Goal: Task Accomplishment & Management: Manage account settings

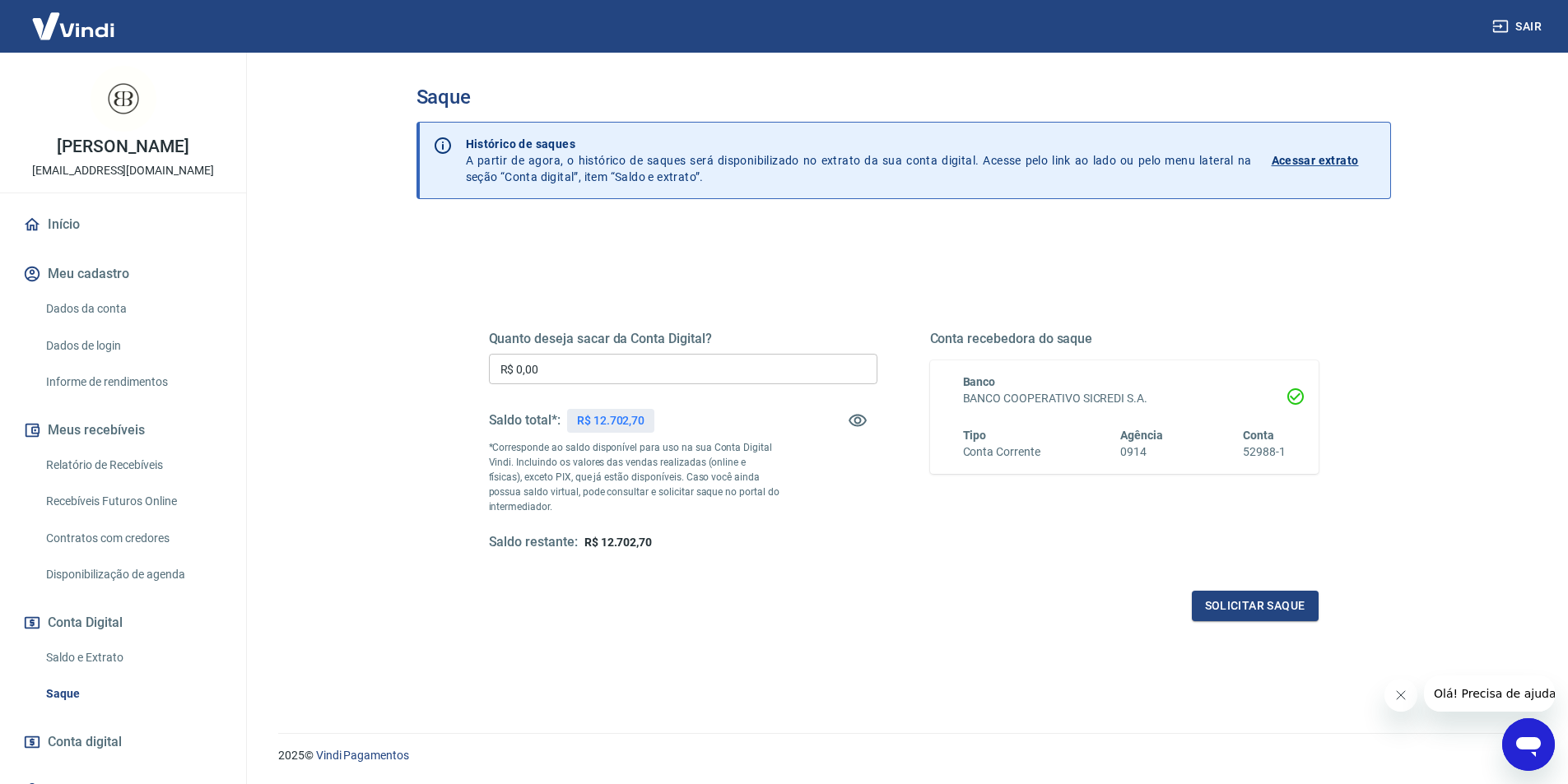
click at [654, 368] on input "R$ 0,00" at bounding box center [684, 368] width 388 height 31
type input "R$ 2.845,50"
click at [1234, 599] on button "Solicitar saque" at bounding box center [1255, 606] width 126 height 31
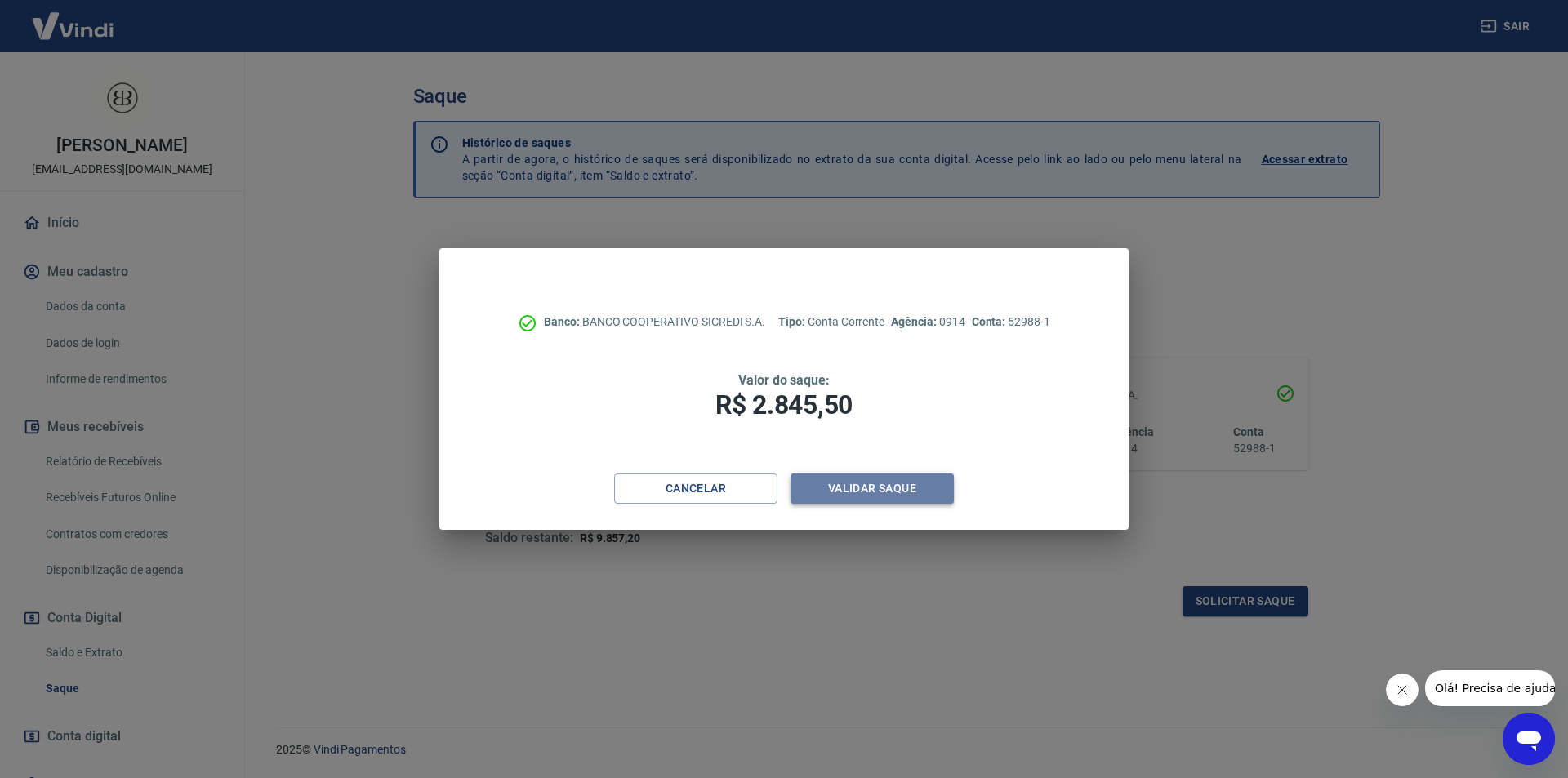
click at [915, 493] on button "Validar saque" at bounding box center [872, 489] width 163 height 30
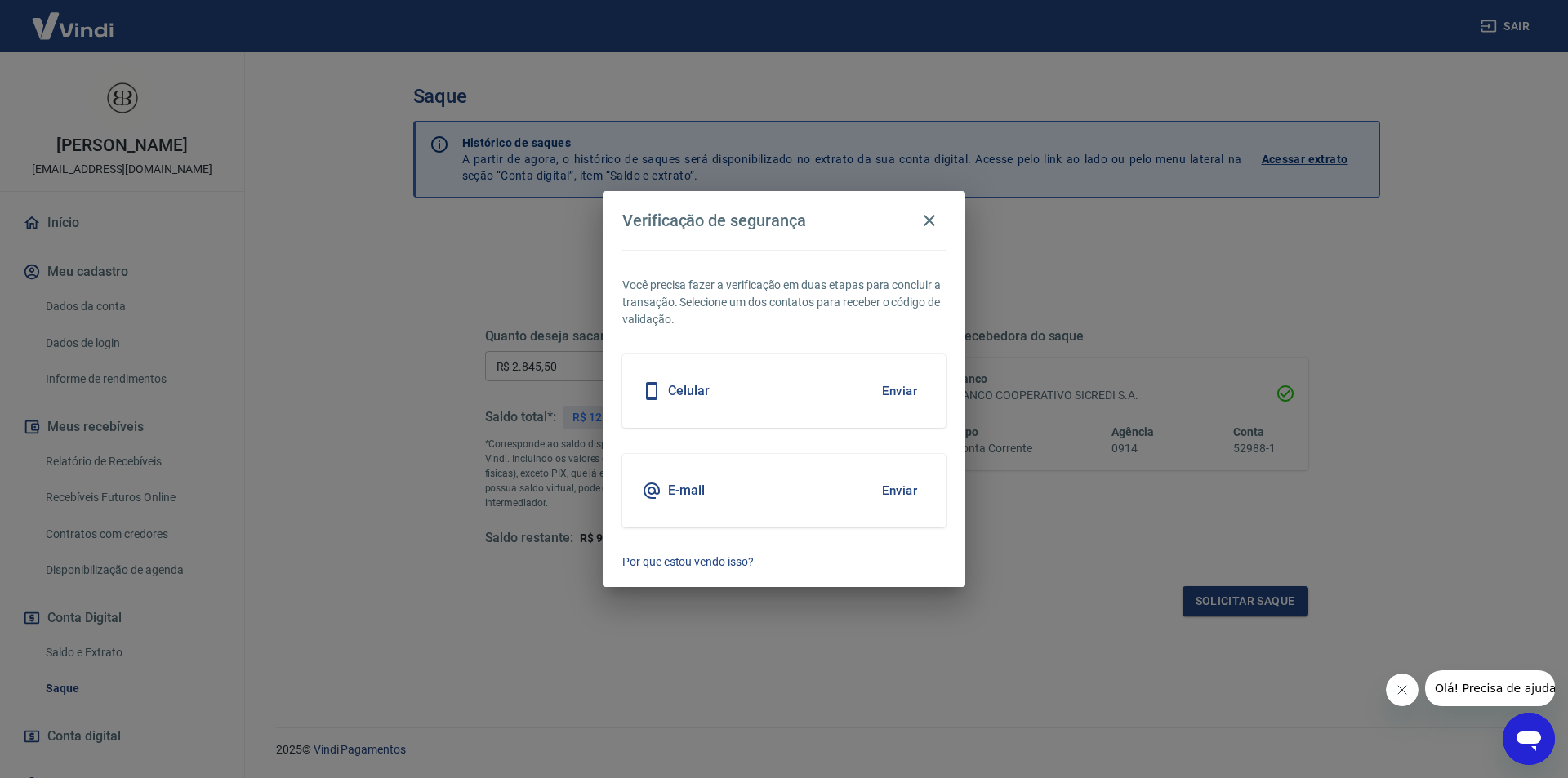
click at [891, 384] on button "Enviar" at bounding box center [900, 391] width 53 height 34
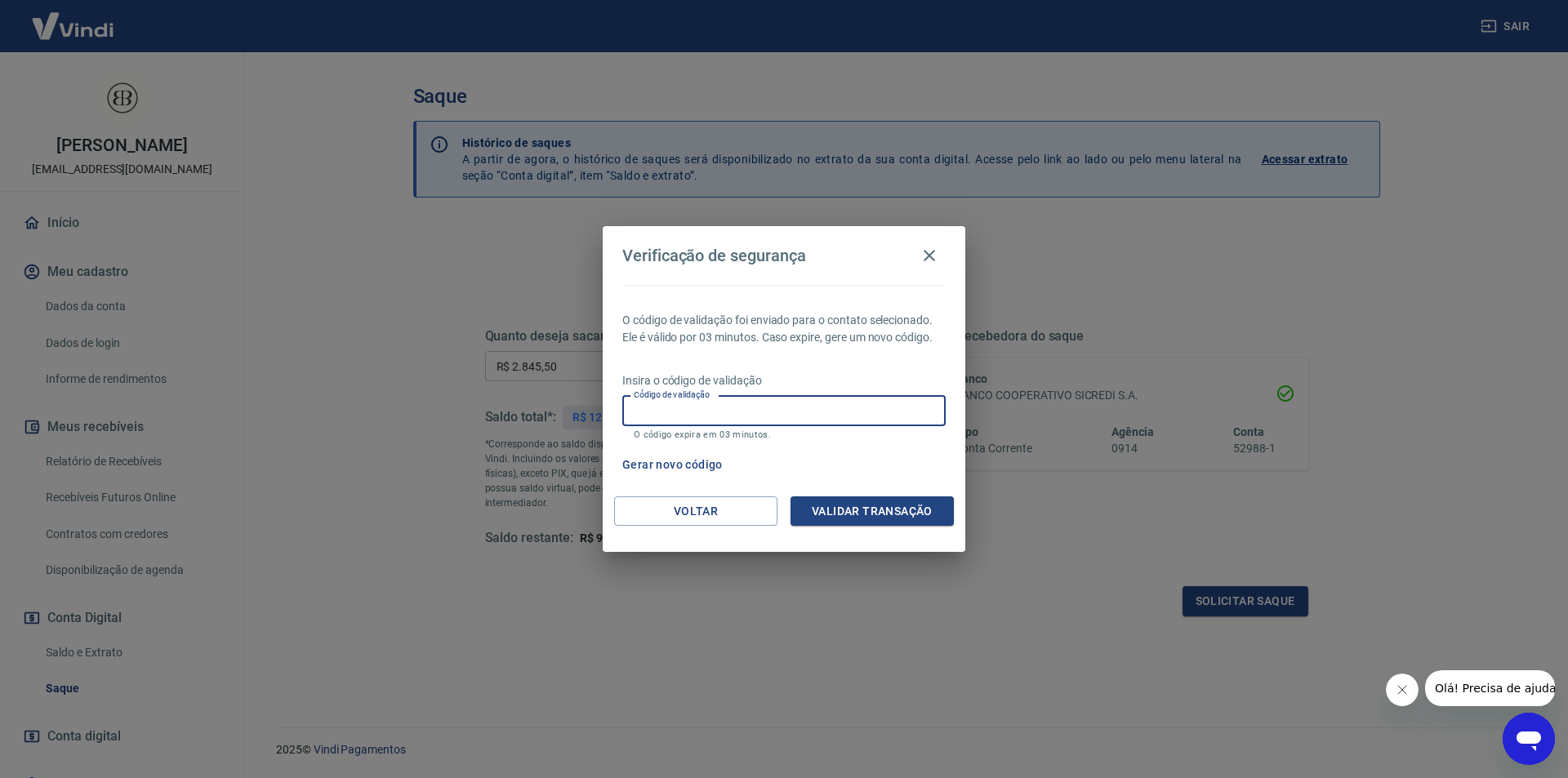
click at [796, 415] on input "Código de validação" at bounding box center [784, 411] width 323 height 30
click at [932, 257] on icon "button" at bounding box center [929, 256] width 20 height 20
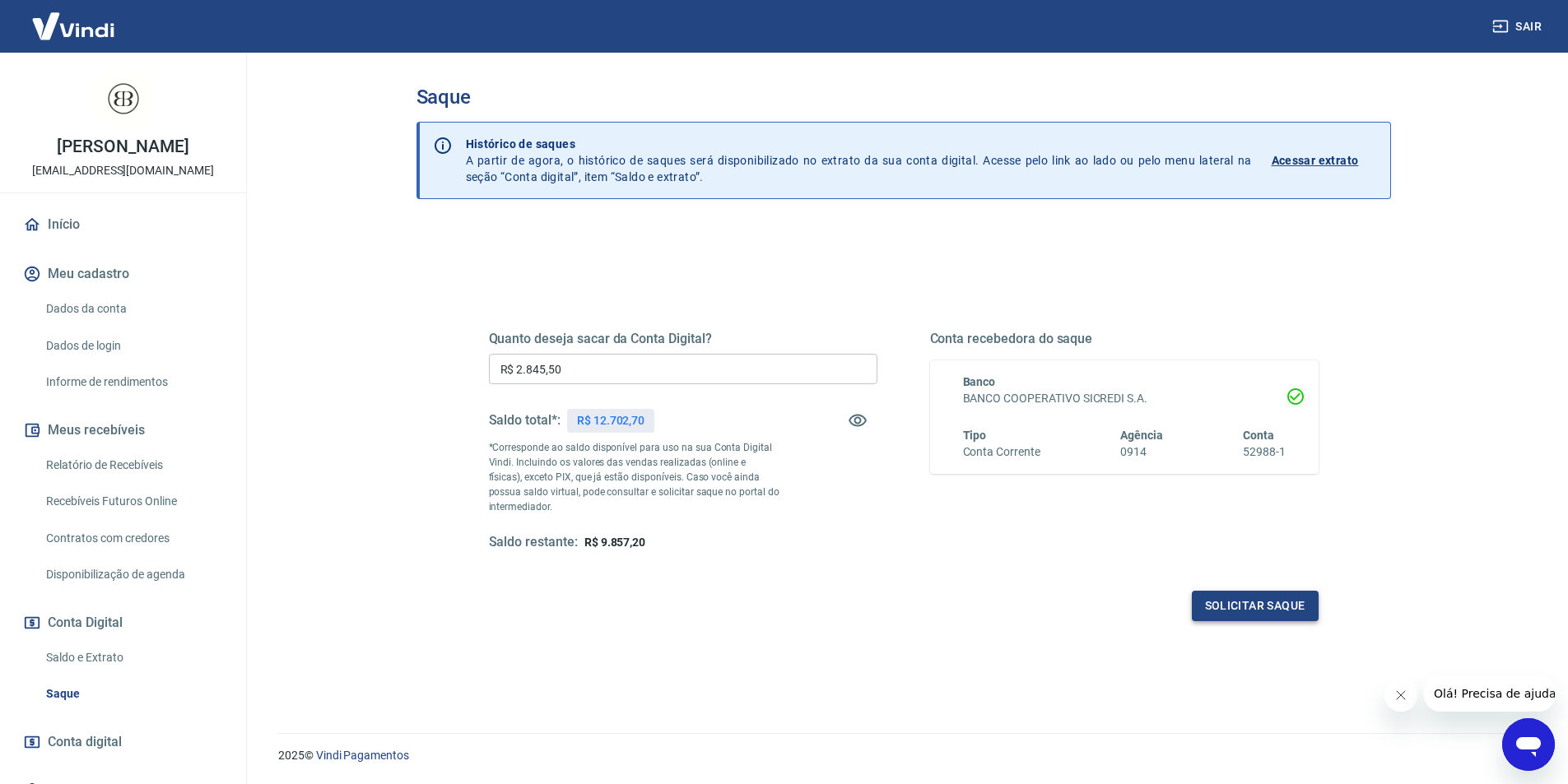
click at [1233, 607] on button "Solicitar saque" at bounding box center [1255, 606] width 126 height 31
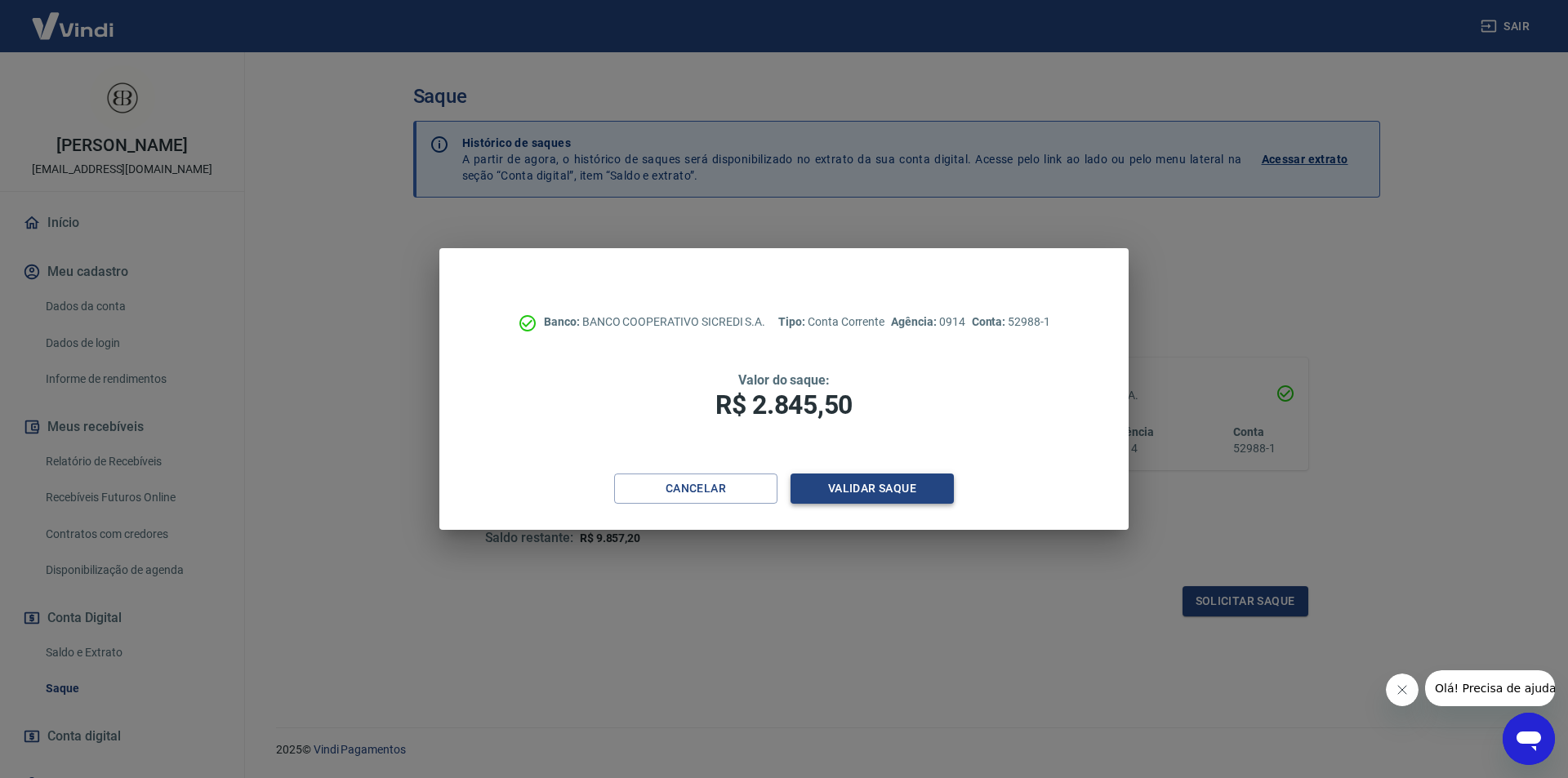
click at [852, 485] on button "Validar saque" at bounding box center [872, 489] width 163 height 30
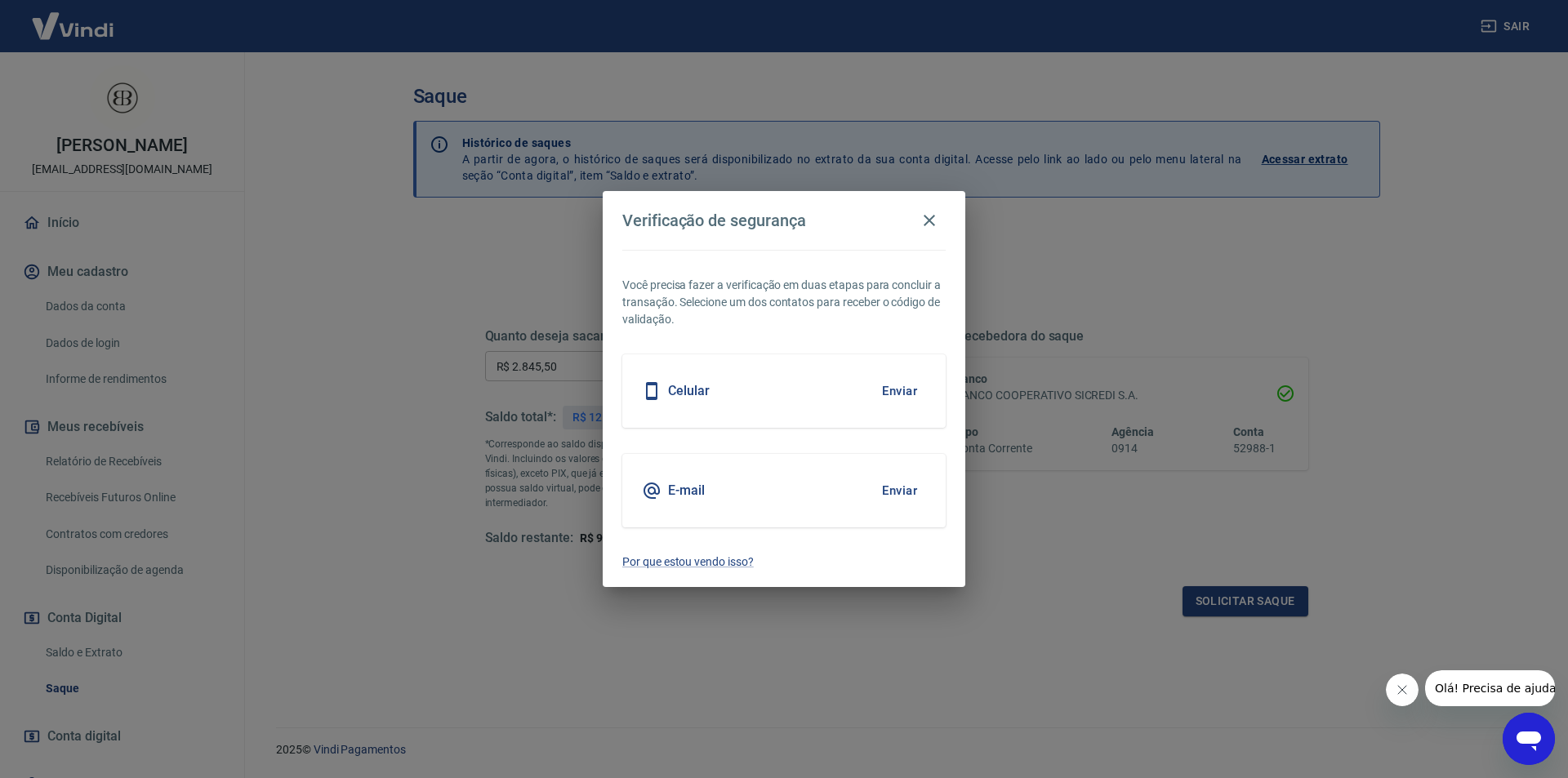
click at [736, 486] on div "E-mail Enviar" at bounding box center [784, 491] width 323 height 74
click at [889, 489] on button "Enviar" at bounding box center [900, 491] width 53 height 34
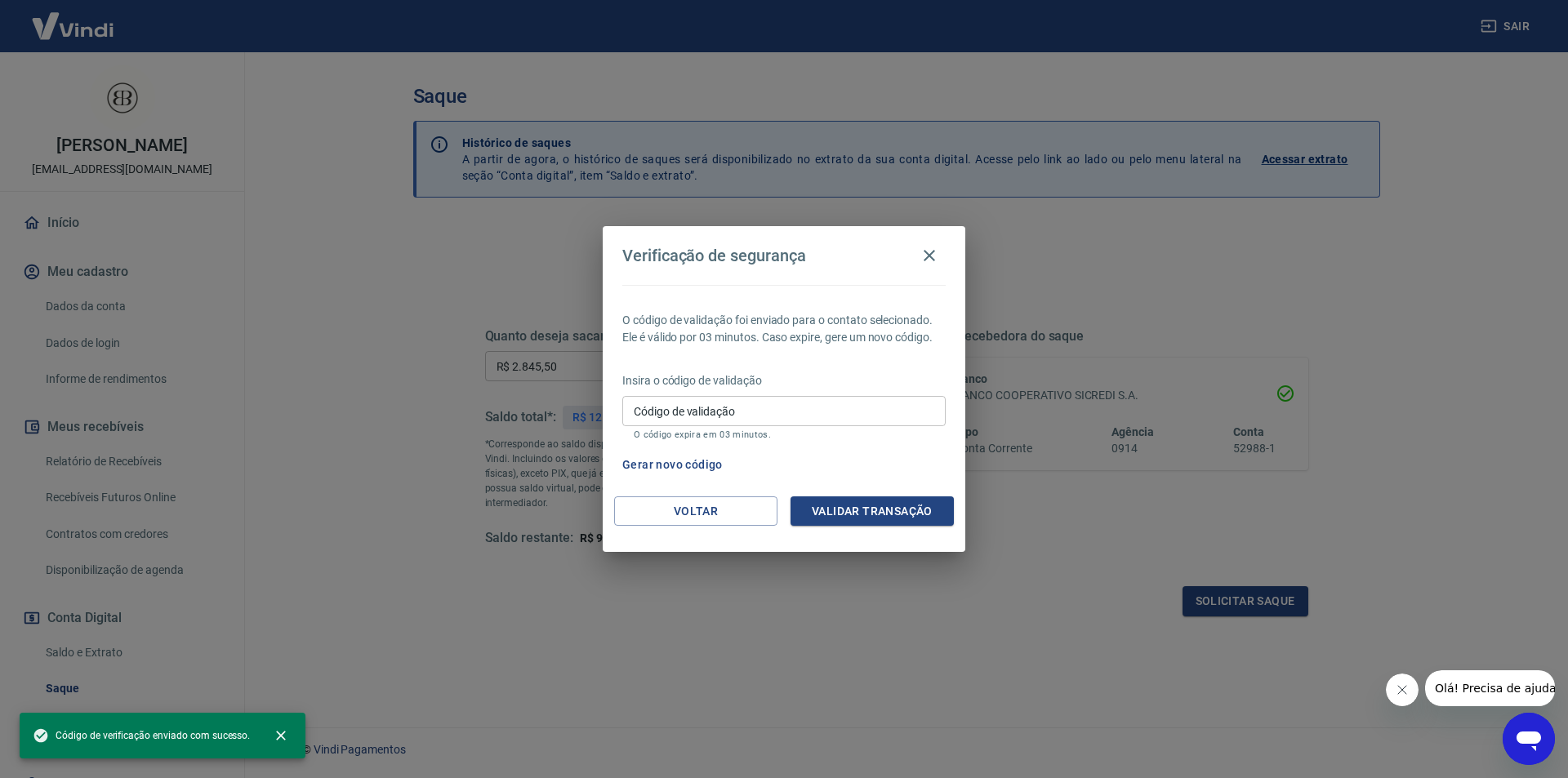
click at [776, 412] on input "Código de validação" at bounding box center [784, 411] width 323 height 30
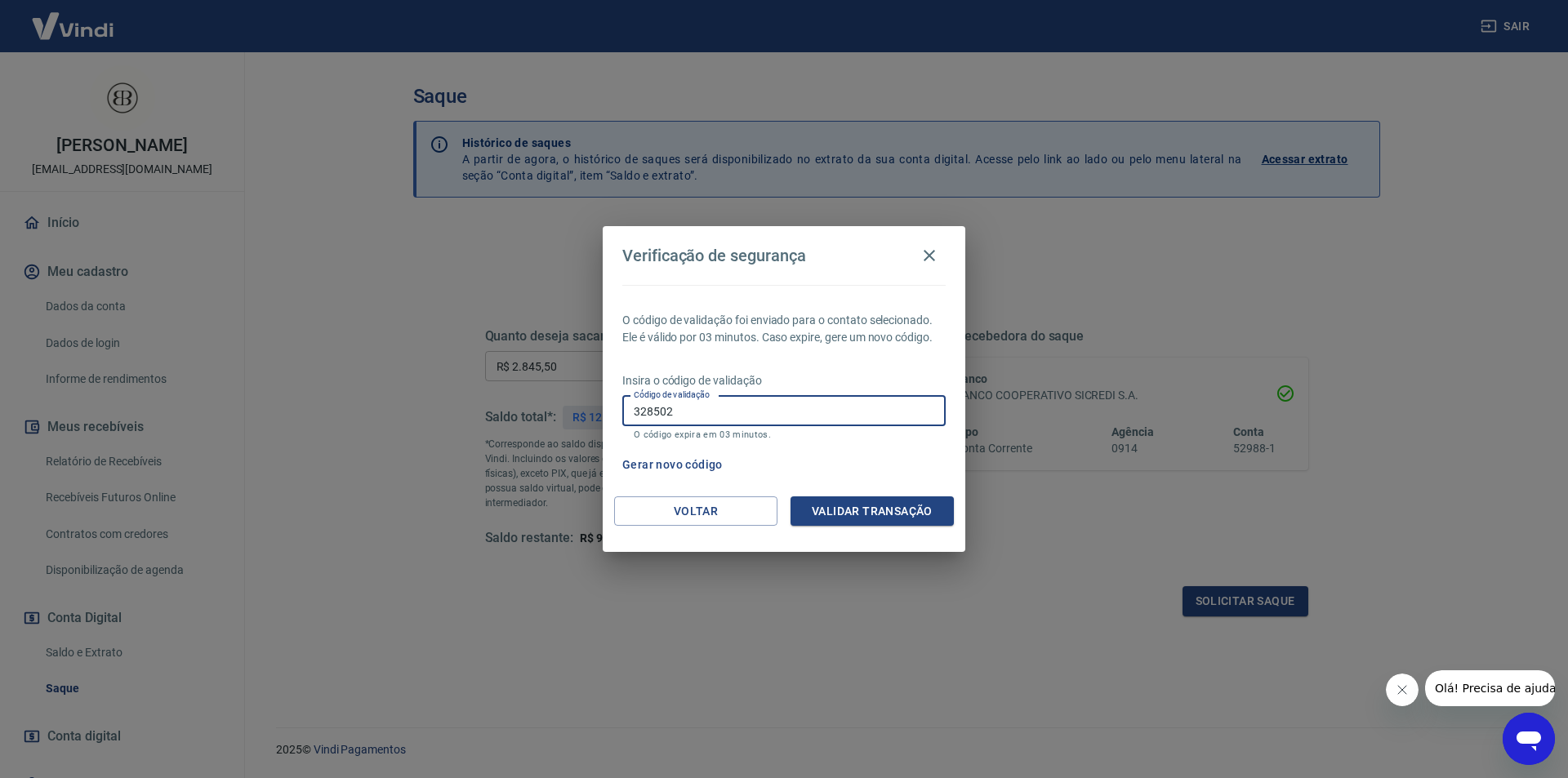
type input "328502"
click at [880, 542] on div "Voltar Validar transação" at bounding box center [784, 525] width 362 height 57
click at [873, 516] on button "Validar transação" at bounding box center [872, 512] width 163 height 30
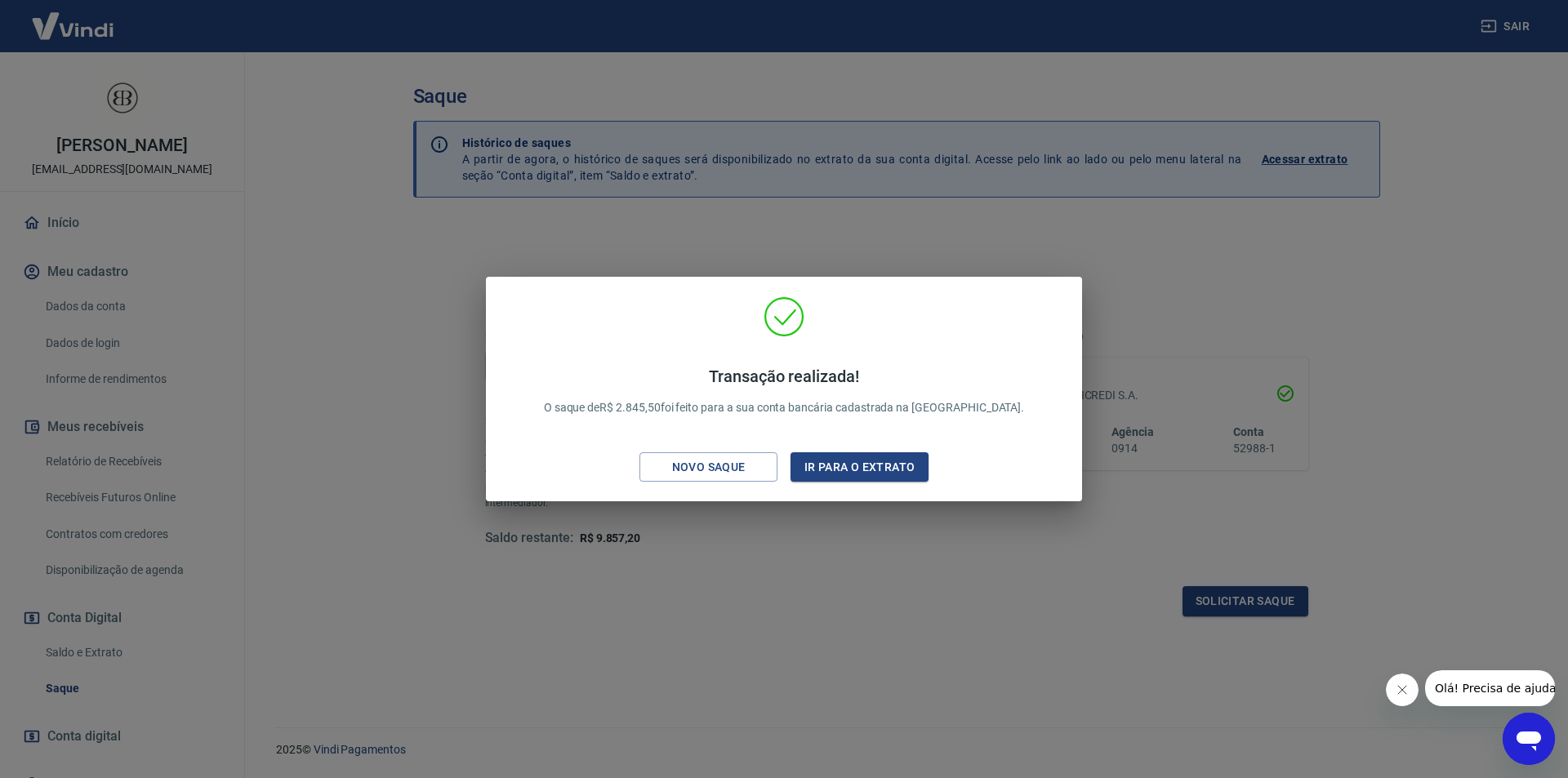
click at [902, 542] on div "Transação realizada! O saque de R$ 2.845,50 foi feito para a sua conta bancária…" at bounding box center [784, 389] width 1568 height 778
